Goal: Communication & Community: Participate in discussion

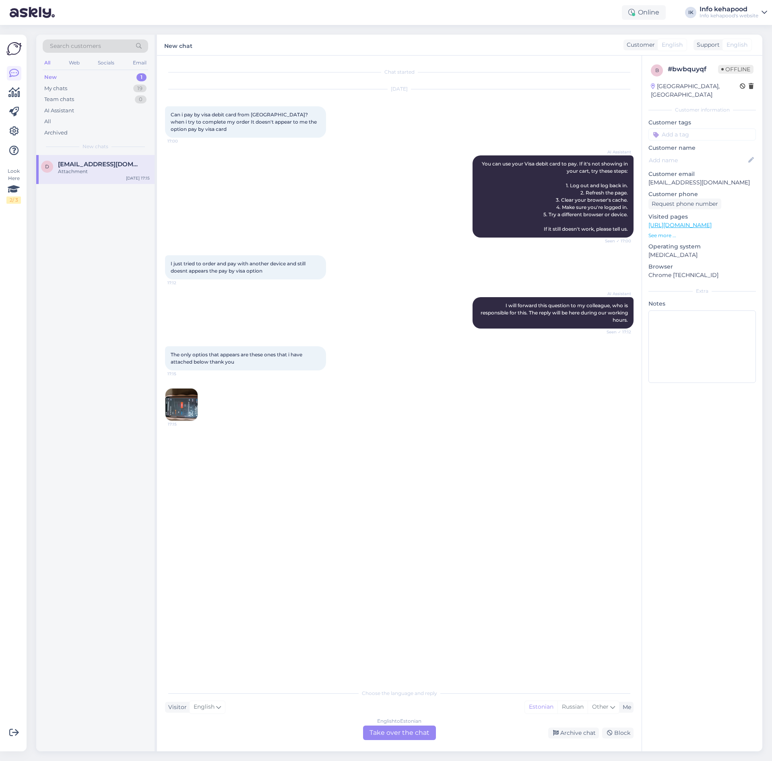
click at [361, 472] on div "Chat started [DATE] Can i pay by visa debit card from [GEOGRAPHIC_DATA]?when i …" at bounding box center [403, 371] width 476 height 614
click at [107, 161] on span "[EMAIL_ADDRESS][DOMAIN_NAME]" at bounding box center [100, 164] width 84 height 7
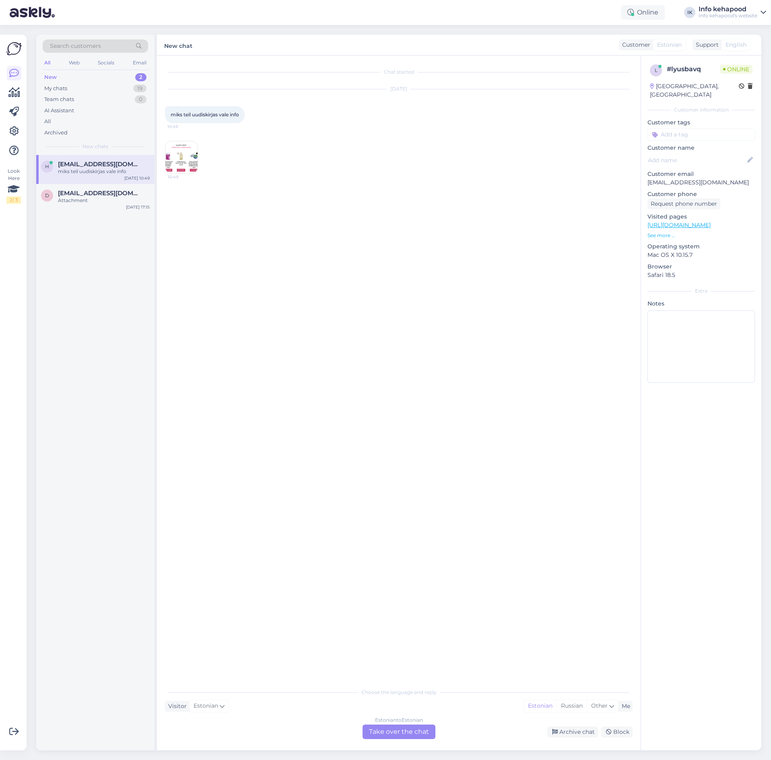
click at [169, 163] on img at bounding box center [181, 157] width 32 height 32
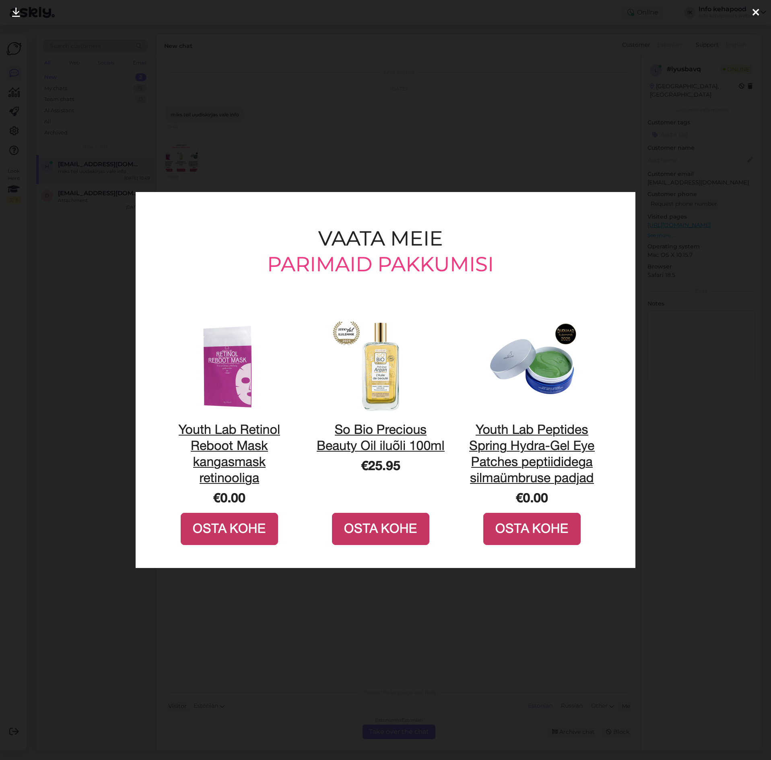
click at [551, 92] on div at bounding box center [385, 380] width 771 height 760
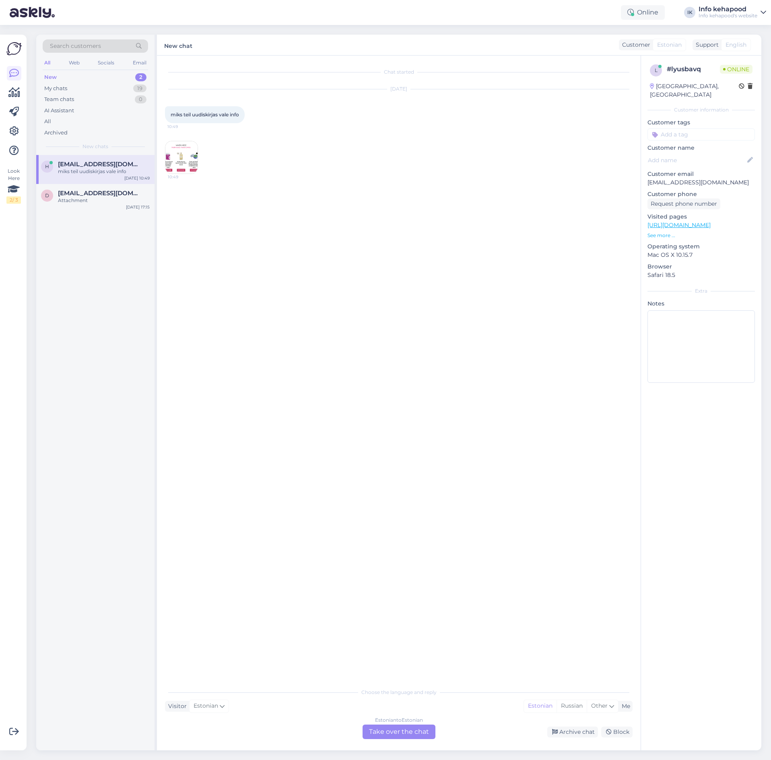
click at [184, 149] on img at bounding box center [181, 157] width 32 height 32
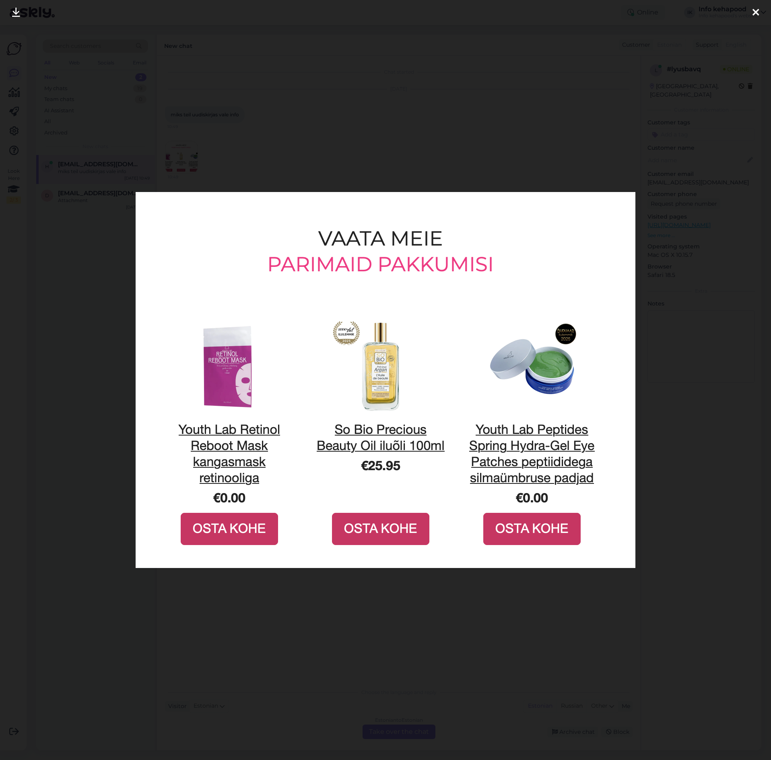
click at [387, 83] on div at bounding box center [385, 380] width 771 height 760
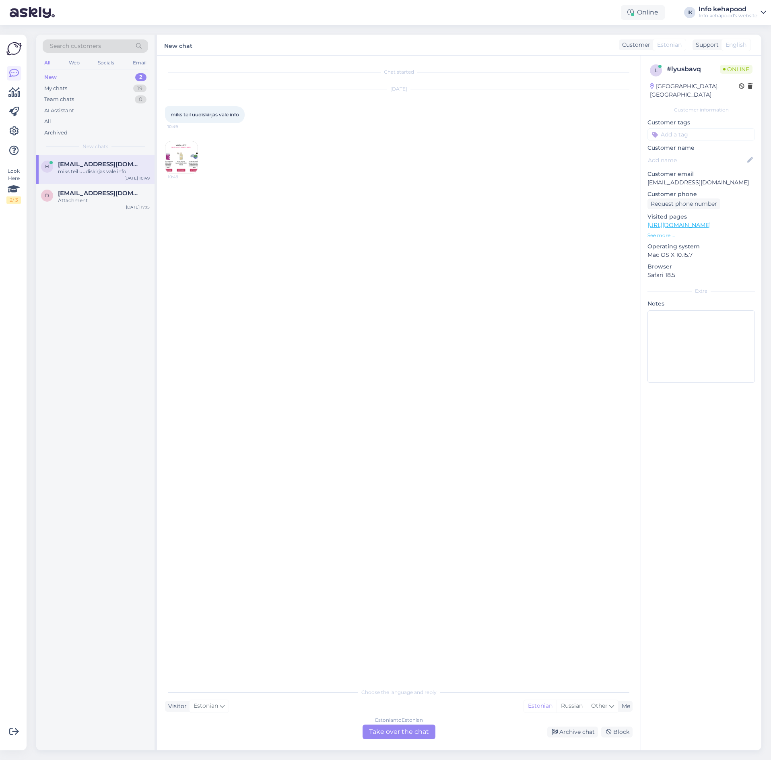
click at [183, 167] on img at bounding box center [181, 157] width 32 height 32
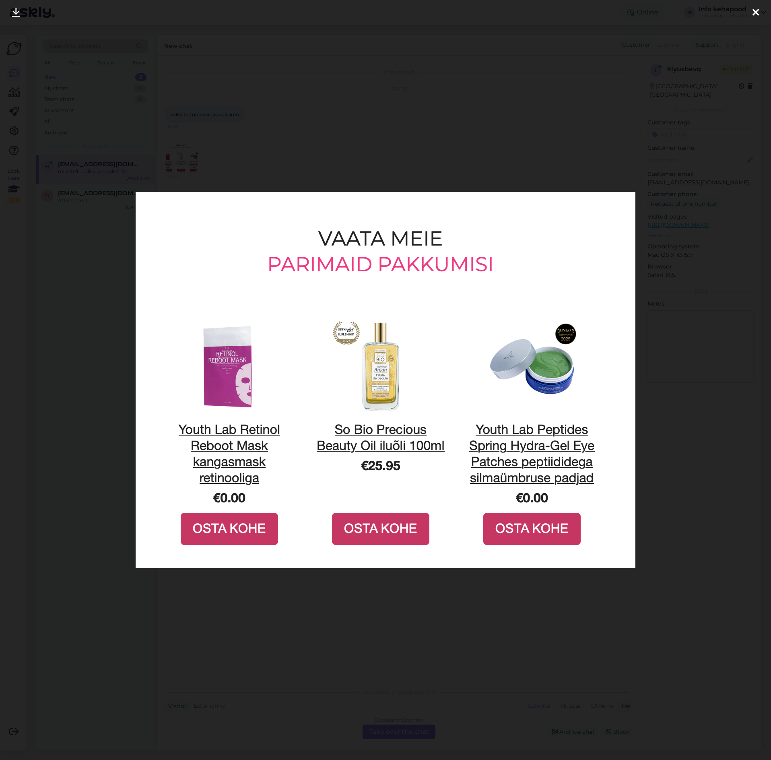
click at [513, 148] on div at bounding box center [385, 380] width 771 height 760
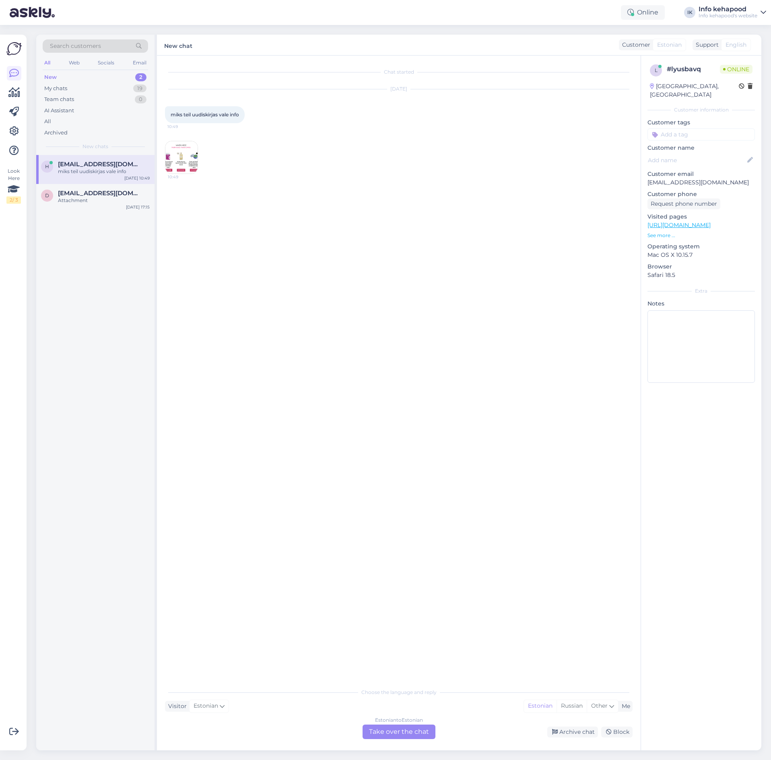
click at [181, 173] on div "10:49" at bounding box center [181, 157] width 33 height 33
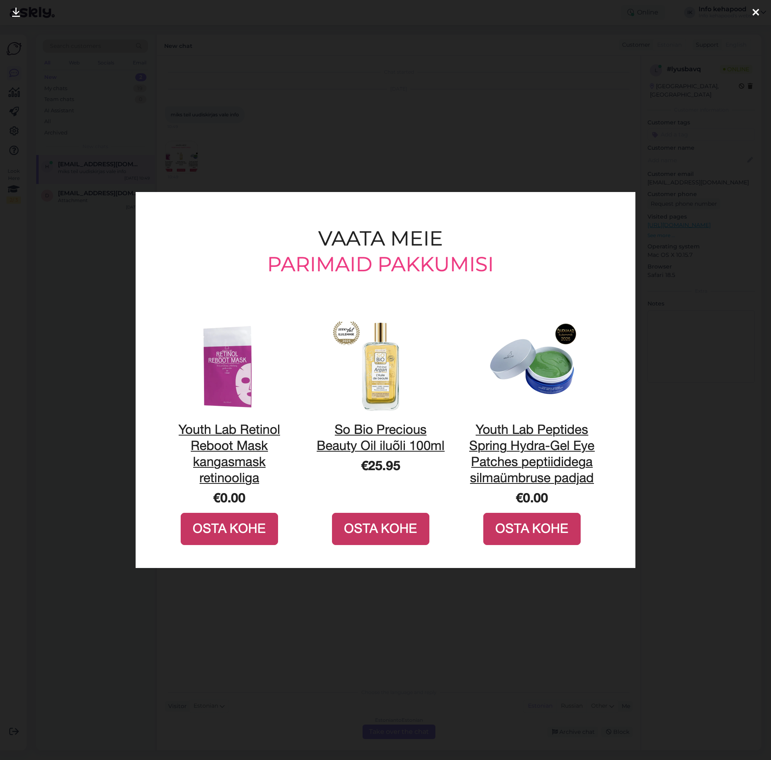
click at [402, 171] on div at bounding box center [385, 380] width 771 height 760
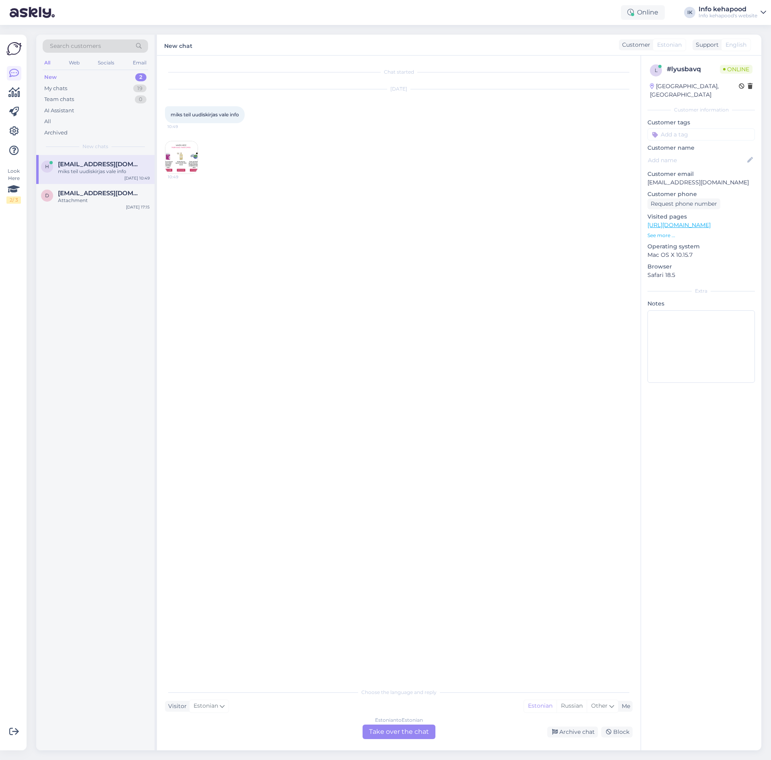
click at [402, 171] on div "[DATE] miks teil uudiskirjas vale info 10:49 10:49" at bounding box center [399, 131] width 468 height 102
click at [191, 156] on img at bounding box center [181, 157] width 32 height 32
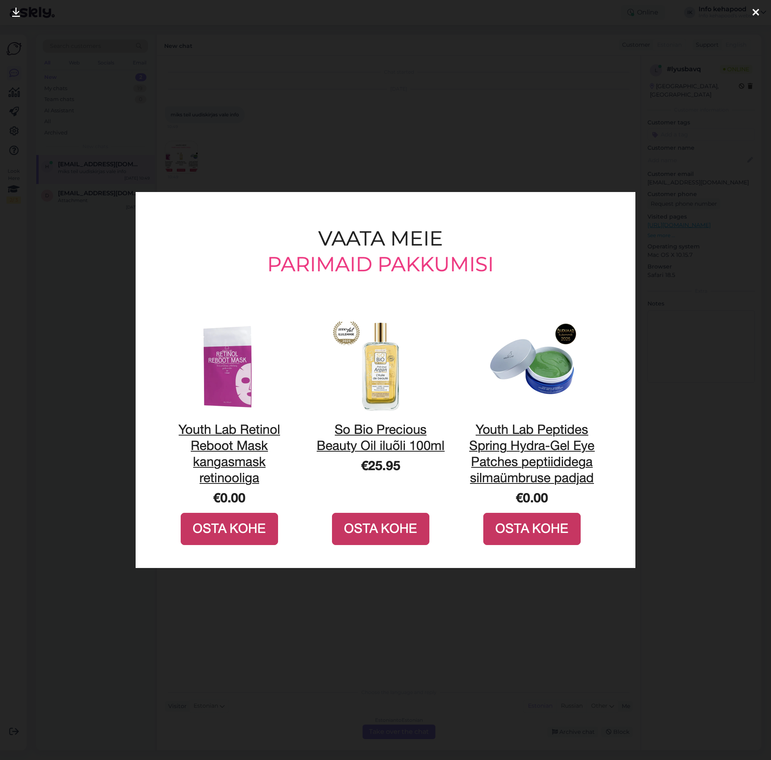
click at [395, 93] on div at bounding box center [385, 380] width 771 height 760
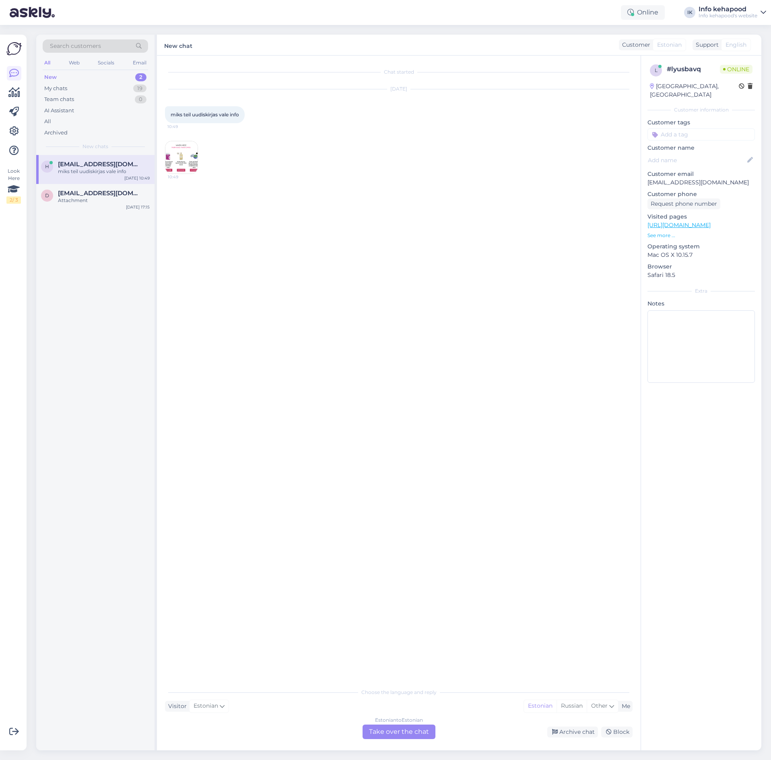
click at [191, 148] on img at bounding box center [181, 157] width 32 height 32
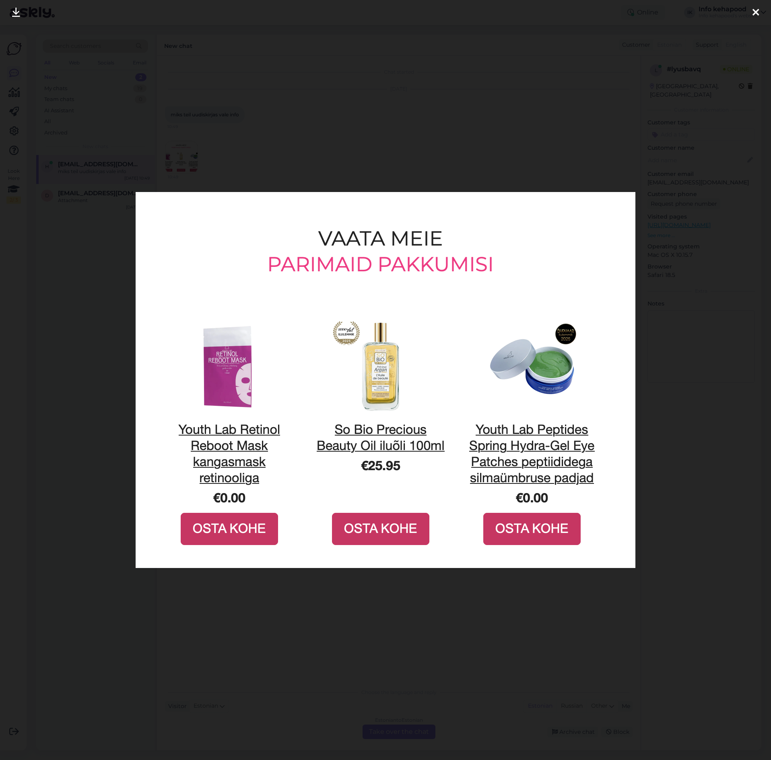
click at [293, 132] on div at bounding box center [385, 380] width 771 height 760
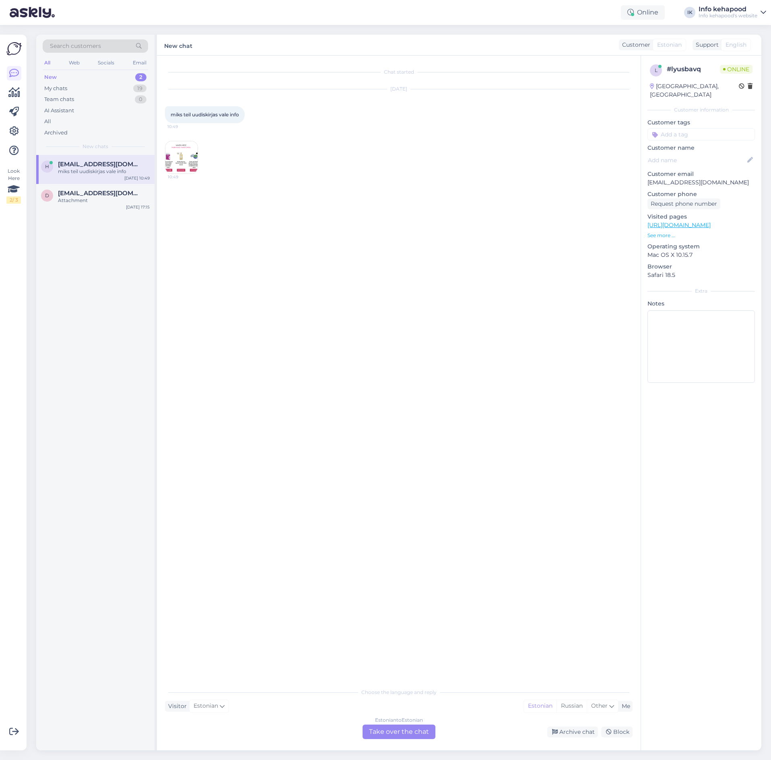
drag, startPoint x: 327, startPoint y: 289, endPoint x: 323, endPoint y: 288, distance: 4.7
click at [323, 288] on div "Chat started [DATE] miks teil uudiskirjas vale info 10:49 10:49" at bounding box center [402, 370] width 475 height 613
click at [262, 312] on div "Chat started [DATE] miks teil uudiskirjas vale info 10:49 10:49" at bounding box center [402, 370] width 475 height 613
